Goal: Task Accomplishment & Management: Use online tool/utility

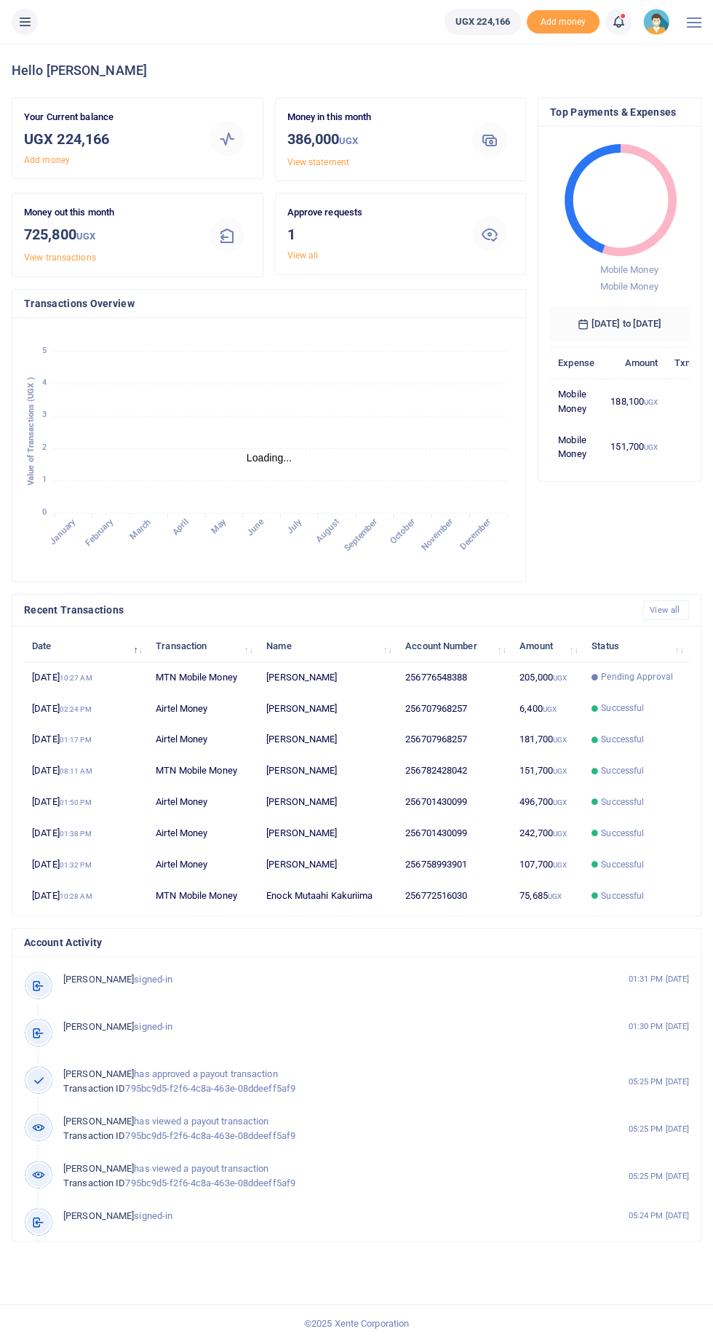
scroll to position [0, 1]
click at [314, 255] on link "View all" at bounding box center [302, 255] width 31 height 10
click at [461, 234] on div at bounding box center [490, 233] width 60 height 35
click at [514, 231] on div at bounding box center [490, 233] width 60 height 35
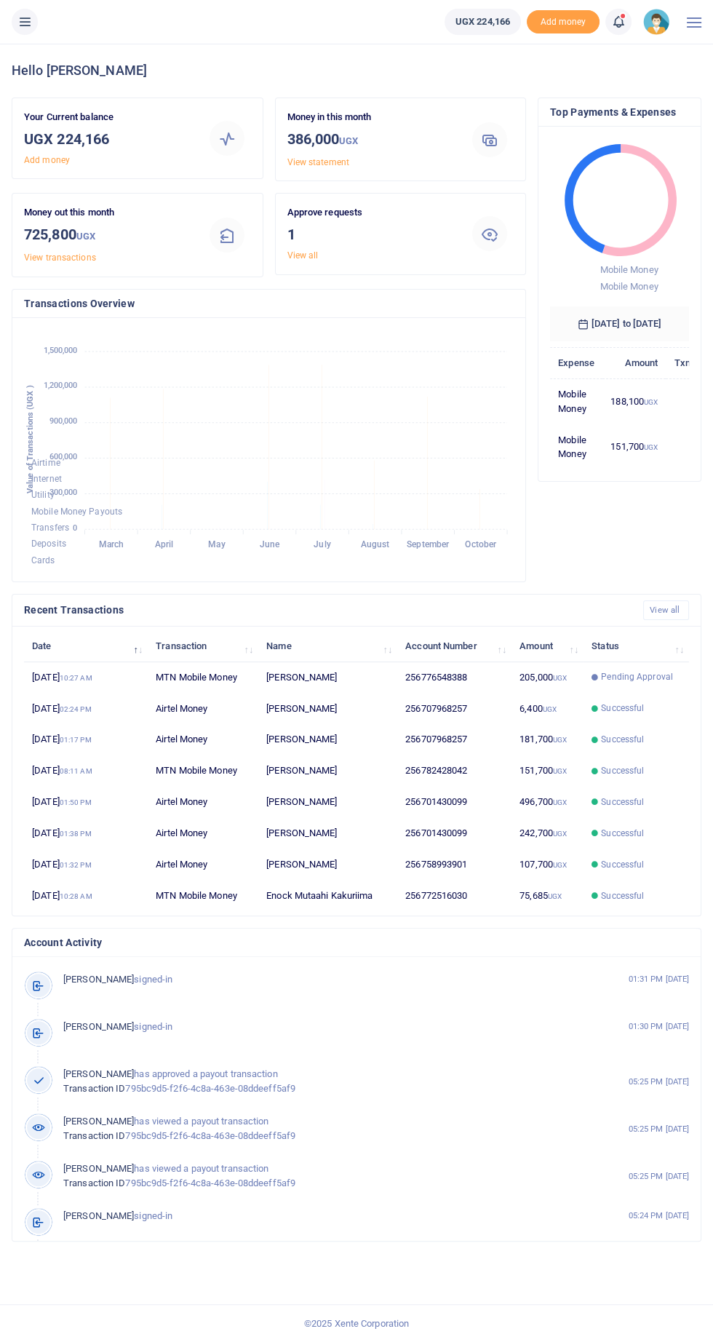
click at [301, 251] on link "View all" at bounding box center [302, 255] width 31 height 10
click at [518, 216] on div at bounding box center [490, 233] width 60 height 35
click at [501, 234] on div at bounding box center [489, 233] width 35 height 35
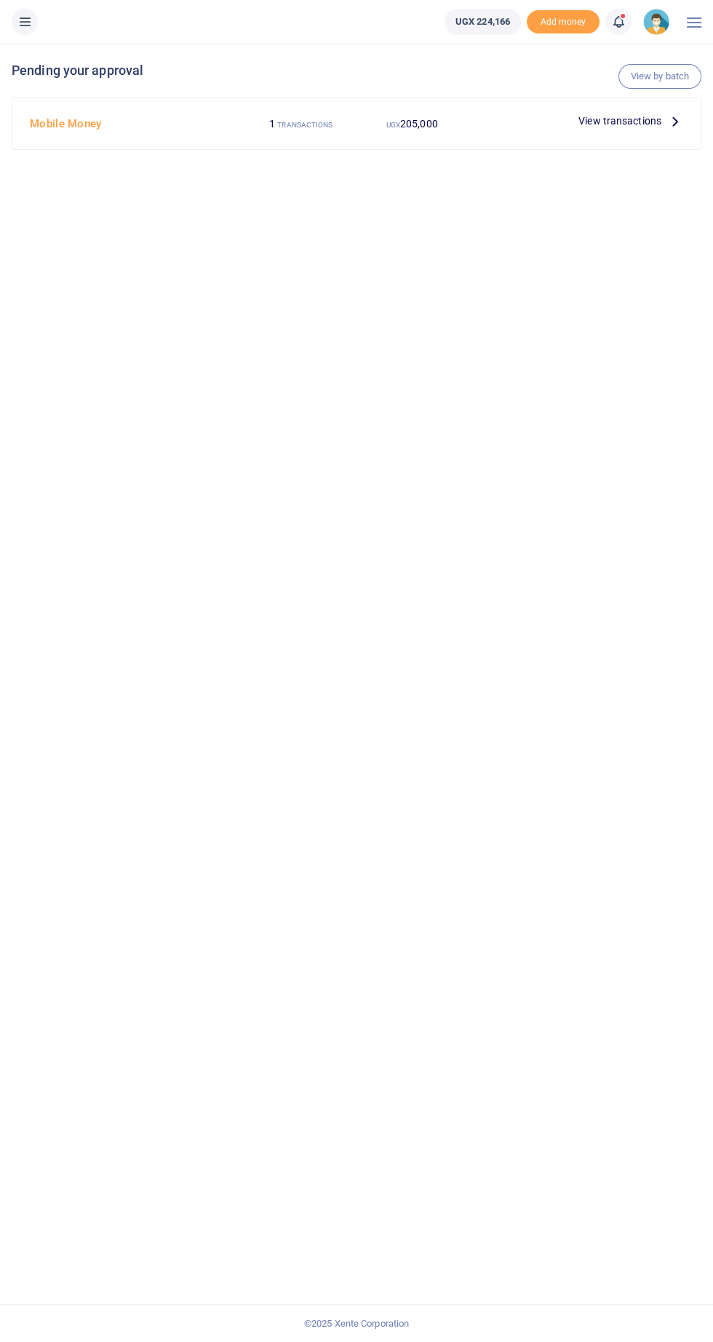
click at [273, 116] on span "View transactions" at bounding box center [620, 121] width 83 height 16
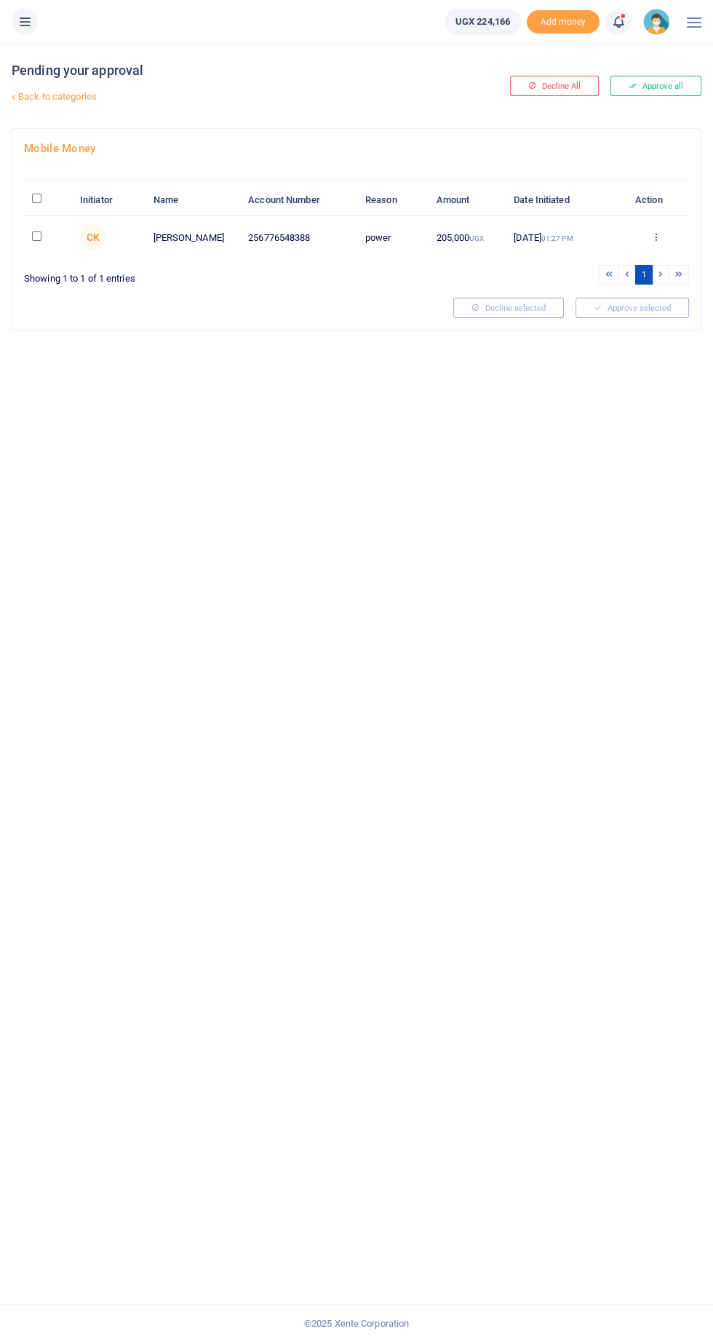
click at [37, 200] on input "\a \a : activate to sort column descending" at bounding box center [36, 198] width 9 height 9
checkbox input "true"
click at [643, 301] on button "Approve selected (1)" at bounding box center [627, 308] width 124 height 20
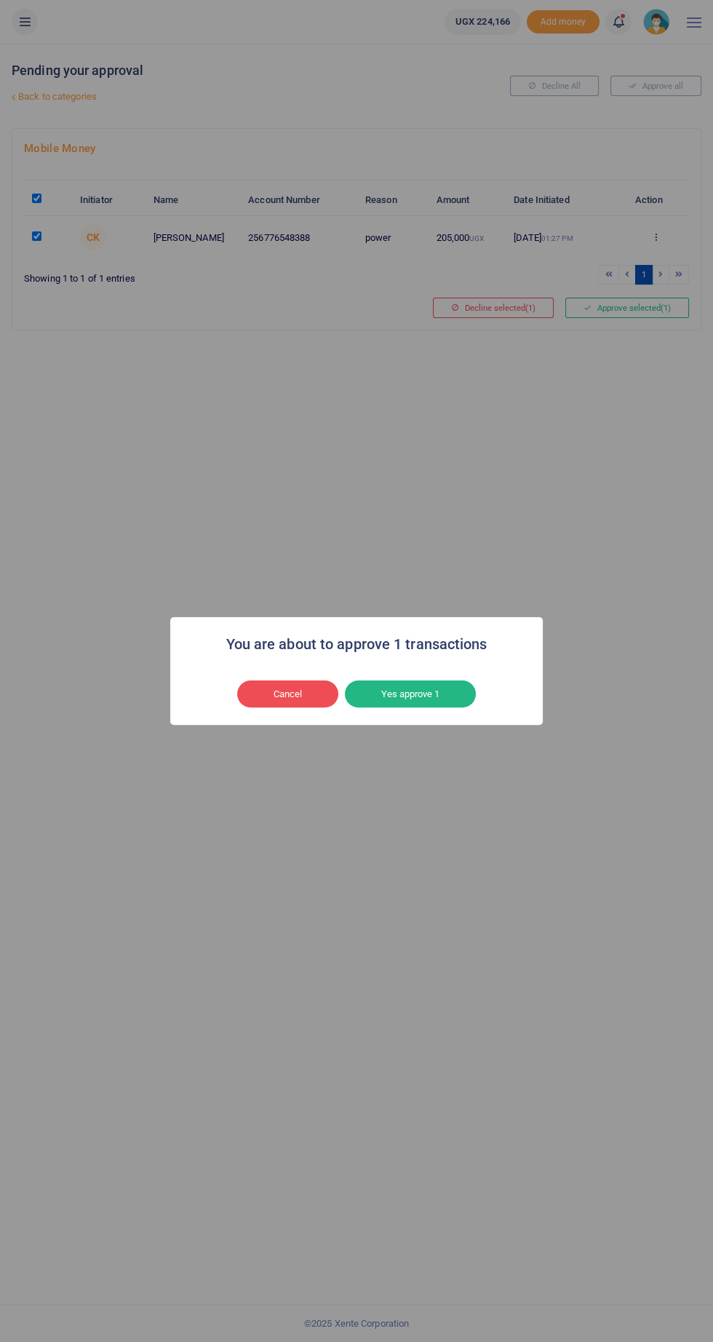
click at [414, 694] on button "Yes approve 1" at bounding box center [410, 694] width 131 height 28
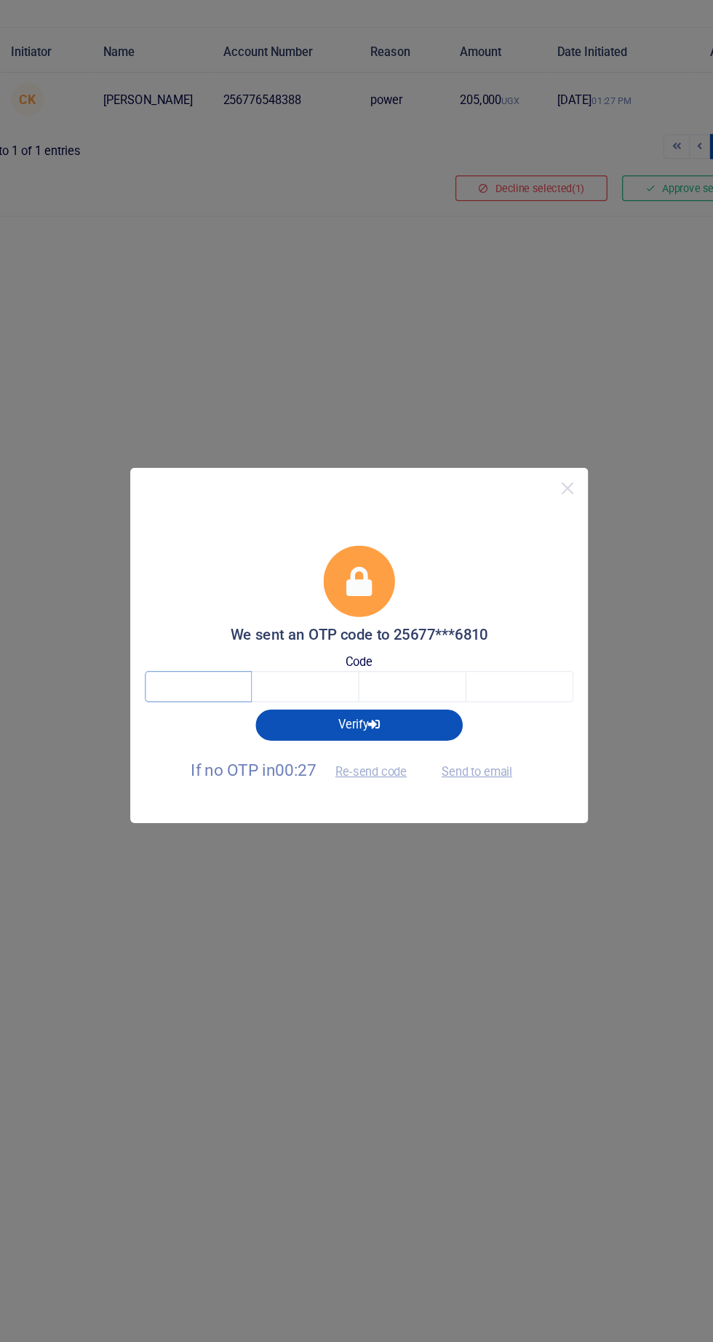
click at [210, 702] on input "text" at bounding box center [228, 703] width 85 height 25
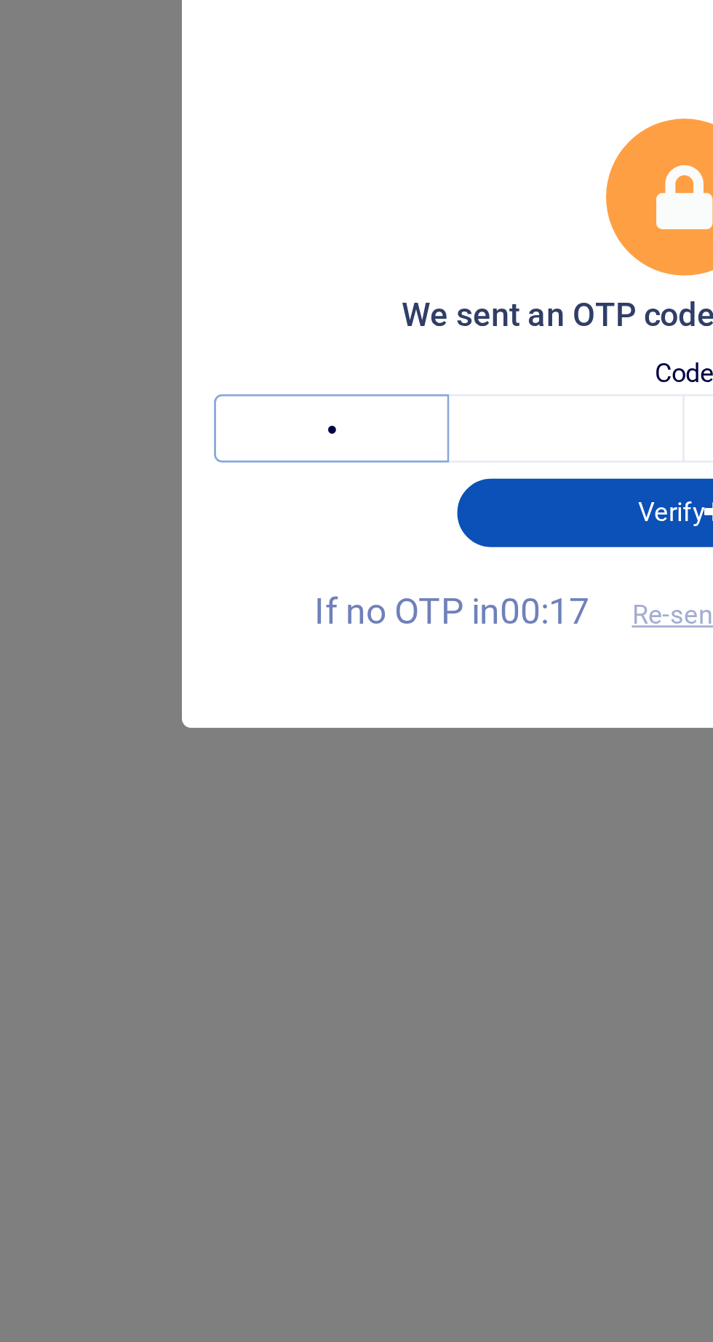
type input "3"
type input "2"
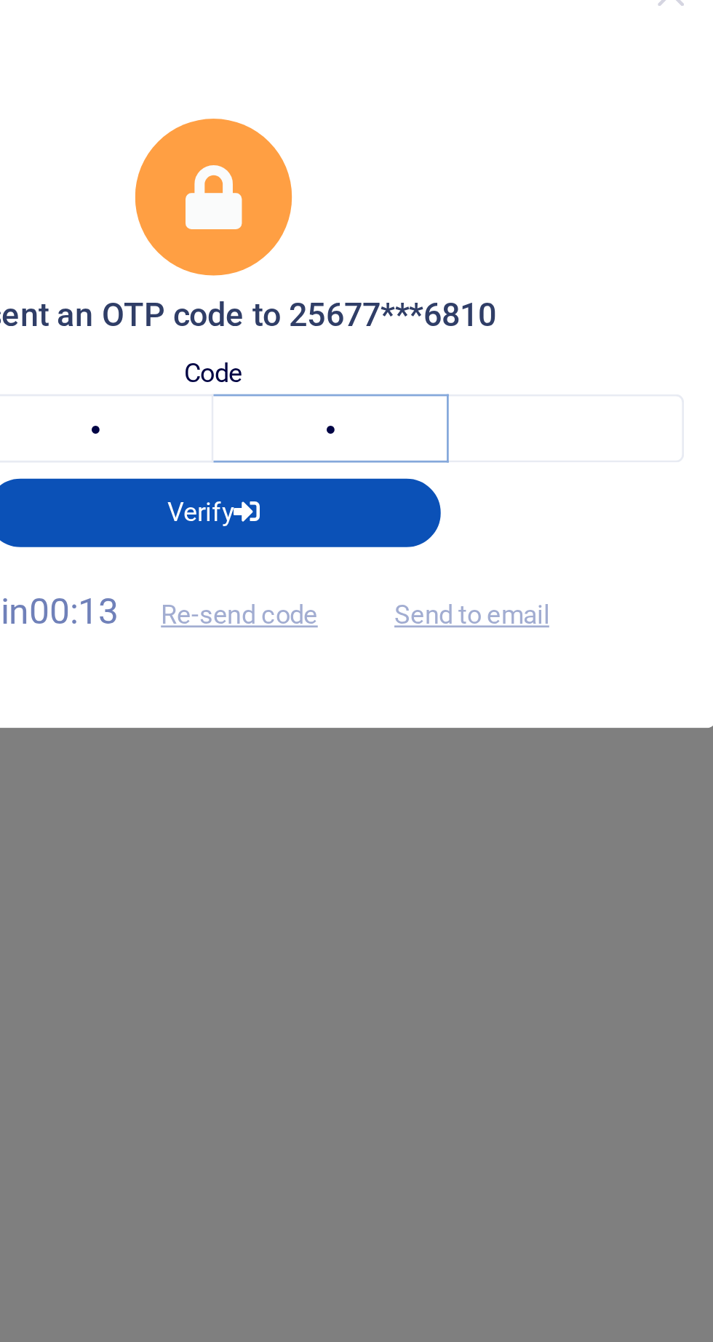
type input "5"
type input "0"
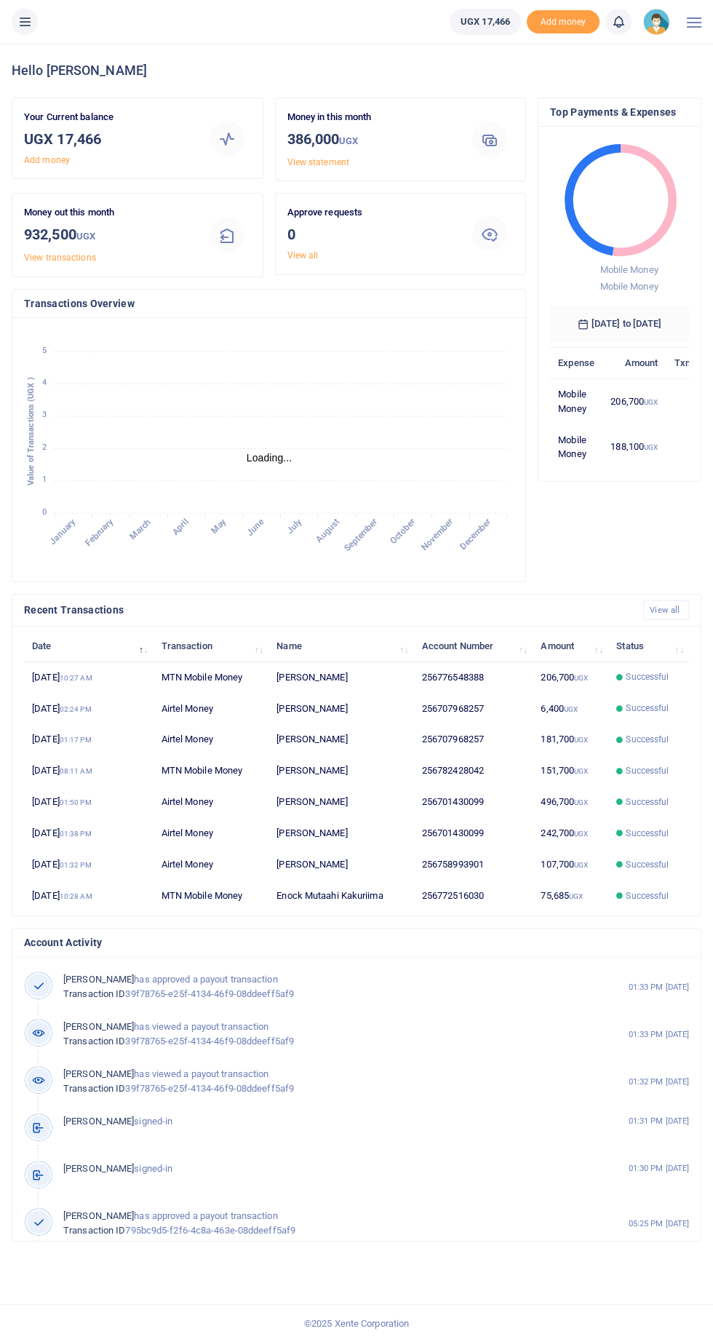
scroll to position [0, 1]
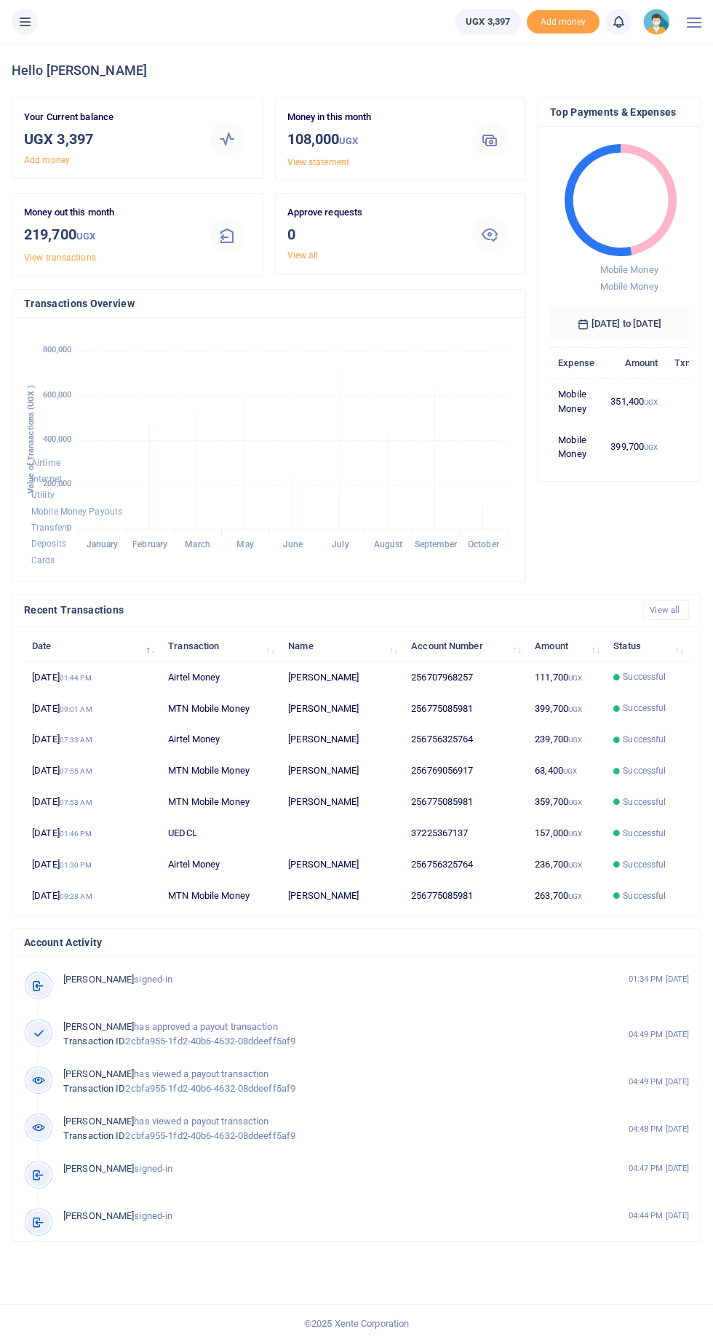
scroll to position [0, 1]
